Goal: Transaction & Acquisition: Purchase product/service

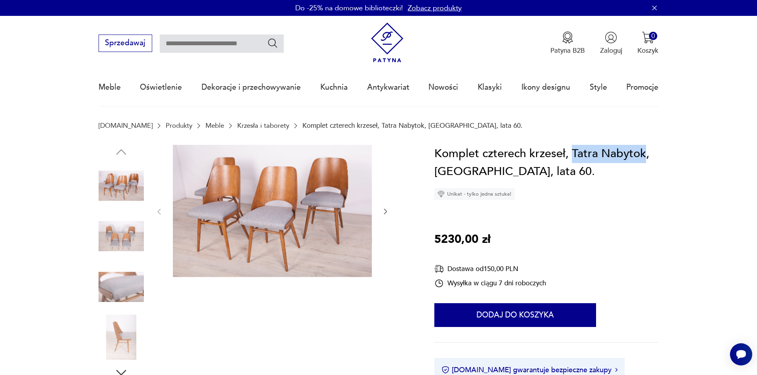
drag, startPoint x: 571, startPoint y: 150, endPoint x: 642, endPoint y: 151, distance: 71.1
click at [642, 151] on h1 "Komplet czterech krzeseł, Tatra Nabytok, [GEOGRAPHIC_DATA], lata 60." at bounding box center [546, 163] width 224 height 36
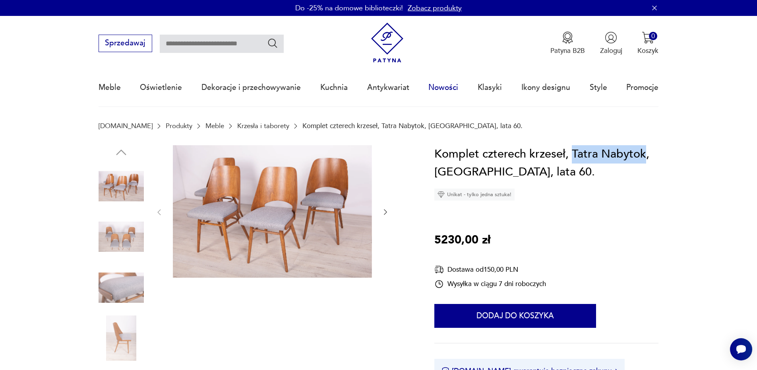
copy h1 "Tatra Nabytok"
